Goal: Task Accomplishment & Management: Complete application form

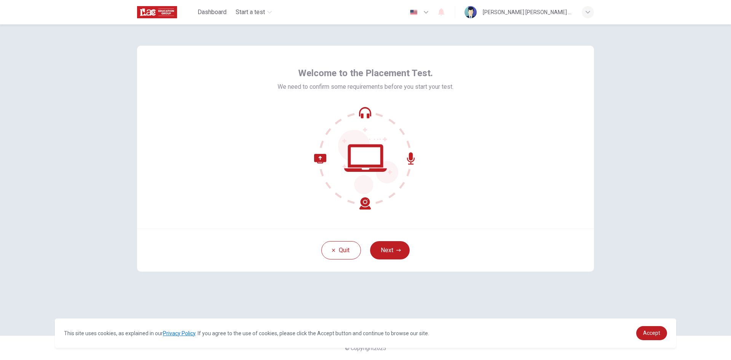
click at [395, 240] on div "Quit Next" at bounding box center [365, 249] width 457 height 43
click at [393, 248] on button "Next" at bounding box center [390, 250] width 40 height 18
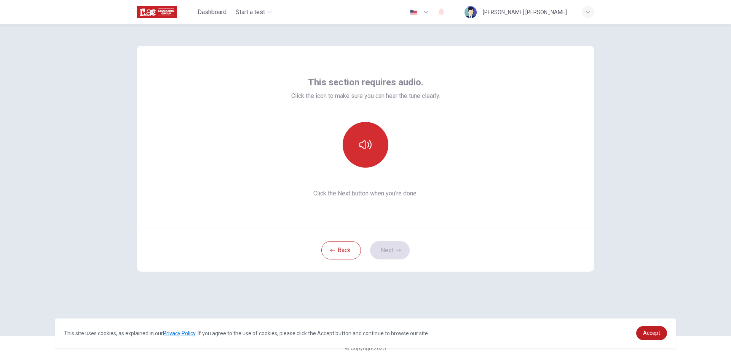
click at [356, 145] on button "button" at bounding box center [366, 145] width 46 height 46
click at [375, 143] on button "button" at bounding box center [366, 145] width 46 height 46
click at [372, 143] on button "button" at bounding box center [366, 145] width 46 height 46
click at [364, 148] on icon "button" at bounding box center [365, 145] width 12 height 12
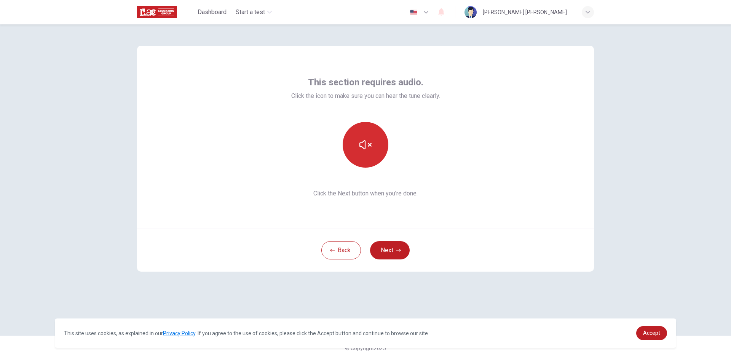
click at [363, 148] on icon "button" at bounding box center [365, 145] width 12 height 12
click at [367, 148] on icon "button" at bounding box center [365, 145] width 12 height 12
click at [550, 265] on div "Back Next" at bounding box center [365, 249] width 457 height 43
click at [363, 153] on button "button" at bounding box center [366, 145] width 46 height 46
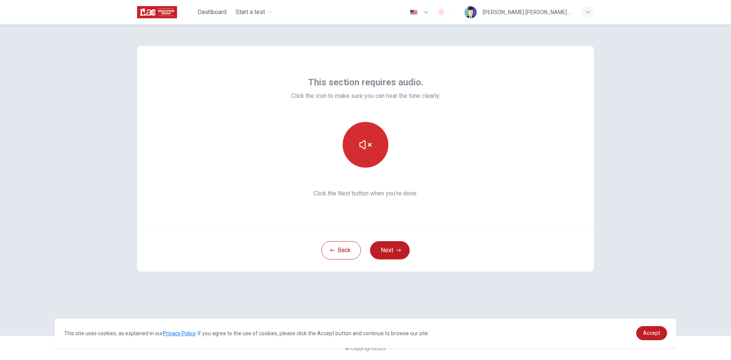
click at [363, 153] on button "button" at bounding box center [366, 145] width 46 height 46
click at [364, 151] on button "button" at bounding box center [366, 145] width 46 height 46
click at [364, 149] on icon "button" at bounding box center [365, 145] width 12 height 12
click at [388, 242] on button "Next" at bounding box center [390, 250] width 40 height 18
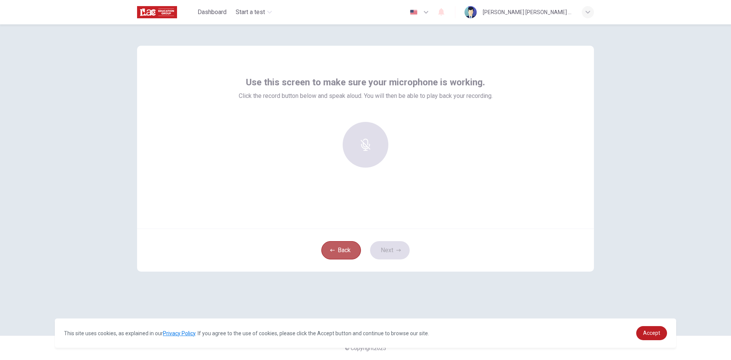
click at [330, 256] on button "Back" at bounding box center [341, 250] width 40 height 18
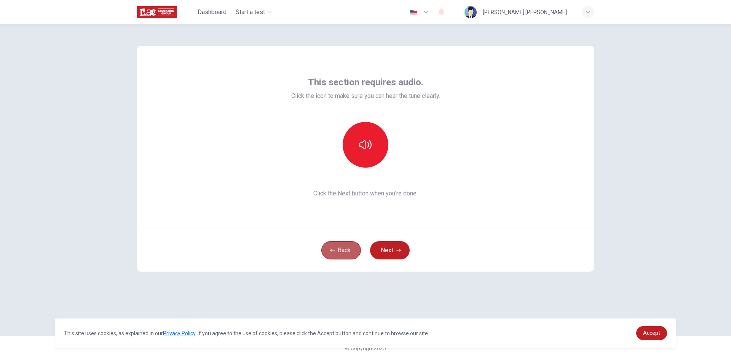
click at [341, 254] on button "Back" at bounding box center [341, 250] width 40 height 18
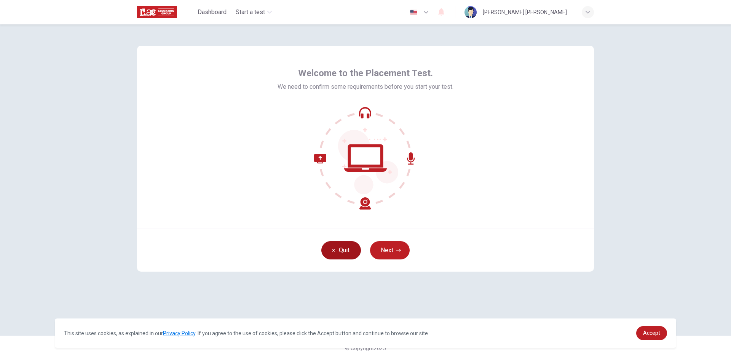
click at [341, 254] on button "Quit" at bounding box center [341, 250] width 40 height 18
